Goal: Information Seeking & Learning: Find specific fact

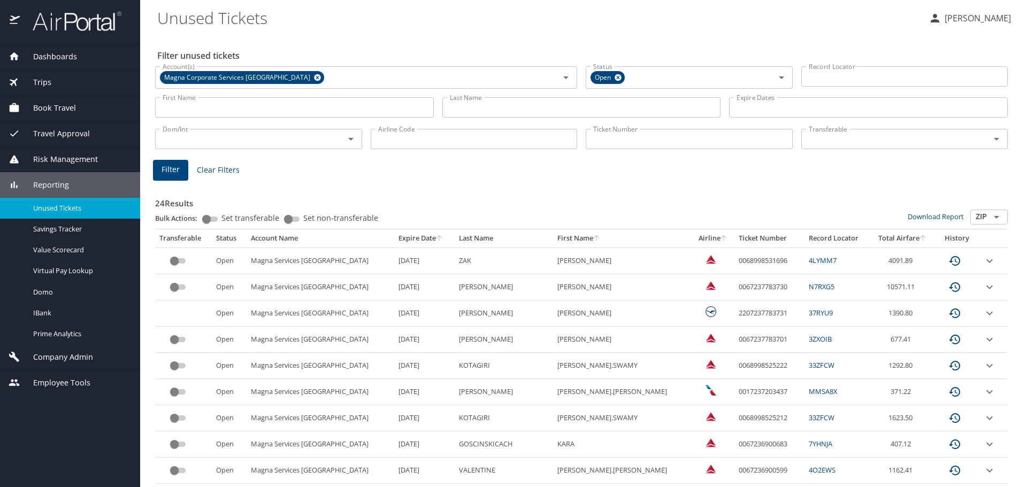
click at [455, 103] on input "Last Name" at bounding box center [581, 107] width 279 height 20
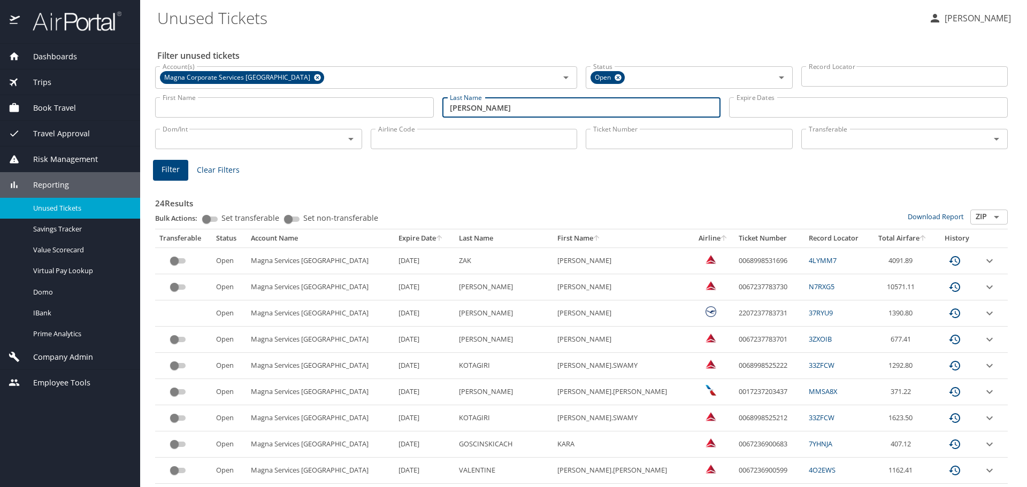
type input "[PERSON_NAME]"
click at [176, 168] on span "Filter" at bounding box center [170, 169] width 18 height 13
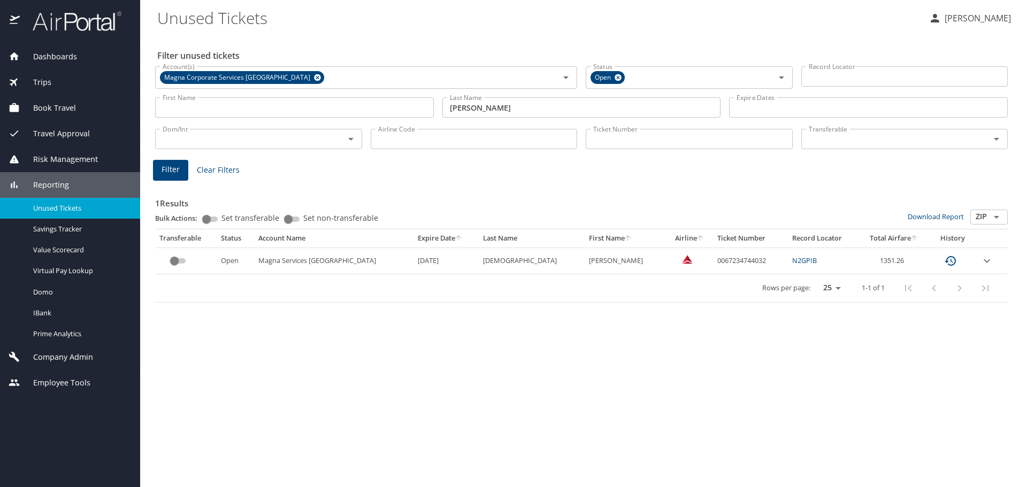
click at [986, 260] on icon "expand row" at bounding box center [986, 261] width 13 height 13
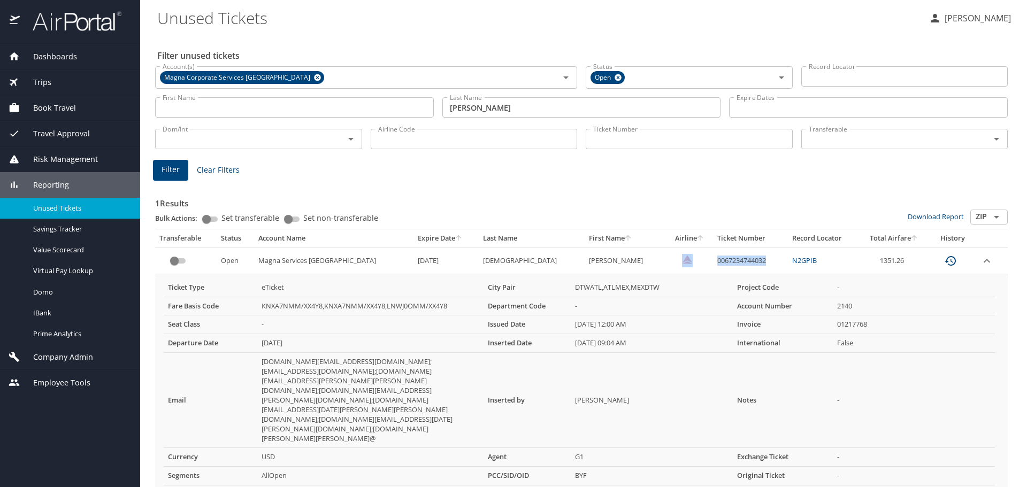
drag, startPoint x: 726, startPoint y: 259, endPoint x: 652, endPoint y: 265, distance: 74.0
click at [654, 265] on tr "Open Magna Services America [DATE] [PERSON_NAME] 0067234744032 N2GPIB 1351.26" at bounding box center [581, 261] width 852 height 26
copy tr "0067234744032"
click at [706, 288] on td "DTWATL,ATLMEX,MEXDTW" at bounding box center [652, 288] width 162 height 18
drag, startPoint x: 716, startPoint y: 263, endPoint x: 666, endPoint y: 268, distance: 49.5
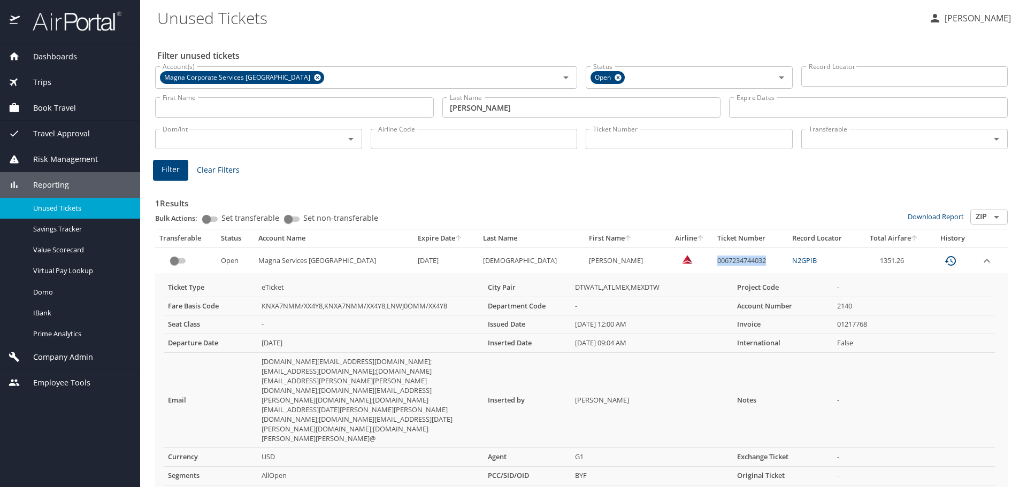
click at [713, 268] on td "0067234744032" at bounding box center [750, 261] width 75 height 26
copy td "0067234744032"
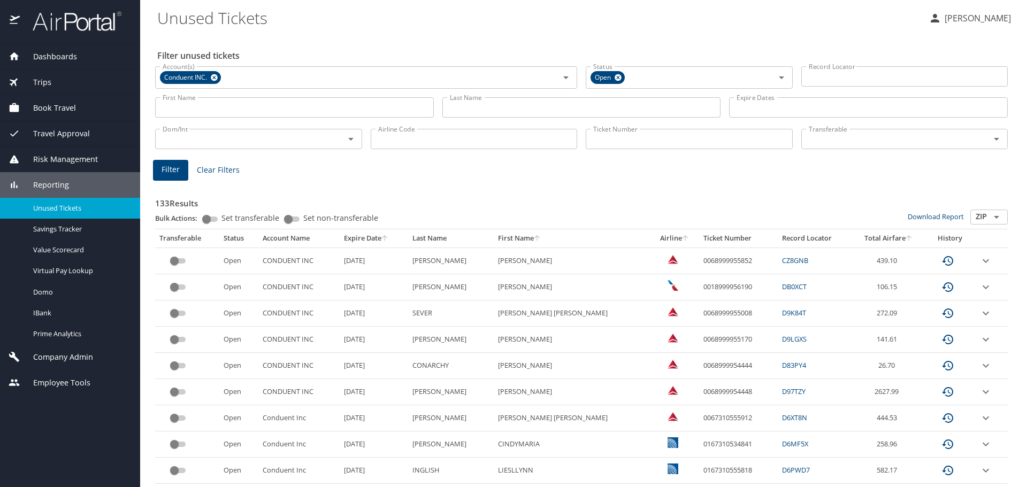
click at [459, 106] on input "Last Name" at bounding box center [581, 107] width 279 height 20
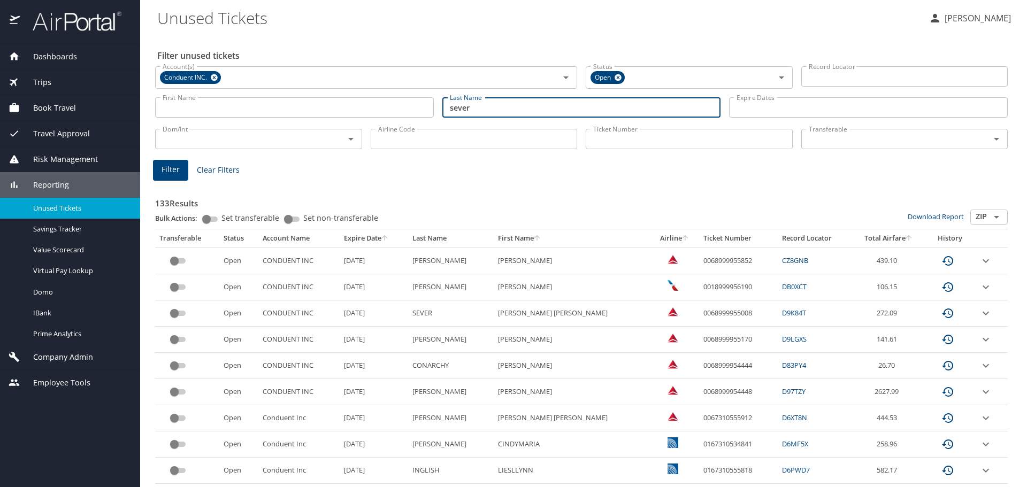
type input "sever"
click at [172, 165] on span "Filter" at bounding box center [170, 169] width 18 height 13
